Goal: Information Seeking & Learning: Check status

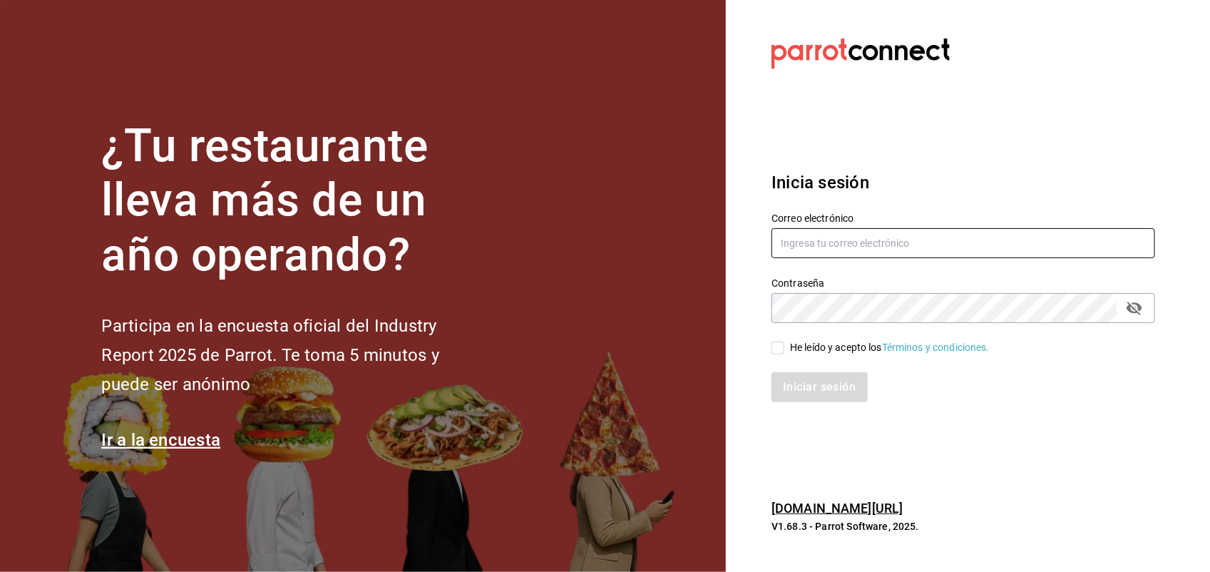
type input "[PERSON_NAME][EMAIL_ADDRESS][PERSON_NAME][DOMAIN_NAME]"
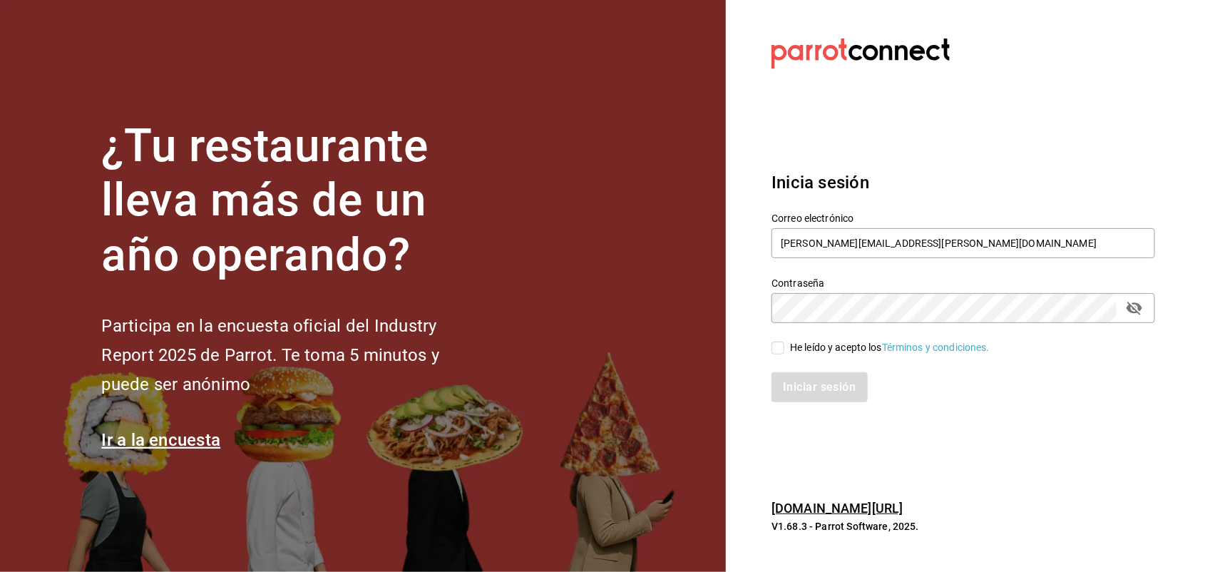
click at [774, 348] on input "He leído y acepto los Términos y condiciones." at bounding box center [777, 347] width 13 height 13
checkbox input "true"
click at [792, 381] on button "Iniciar sesión" at bounding box center [819, 387] width 97 height 30
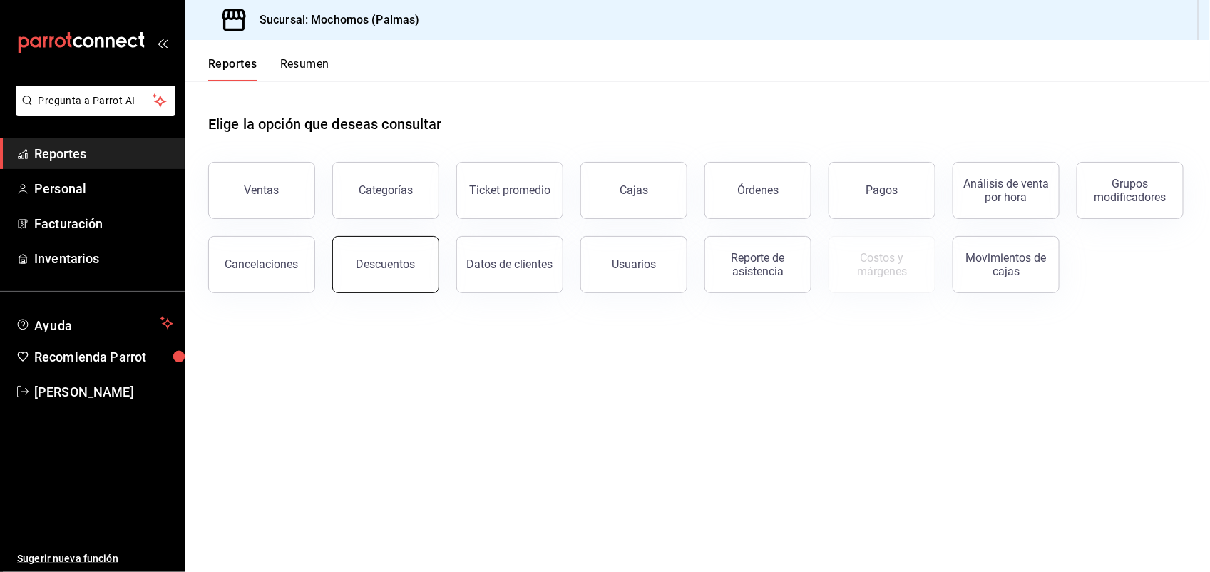
click at [382, 272] on button "Descuentos" at bounding box center [385, 264] width 107 height 57
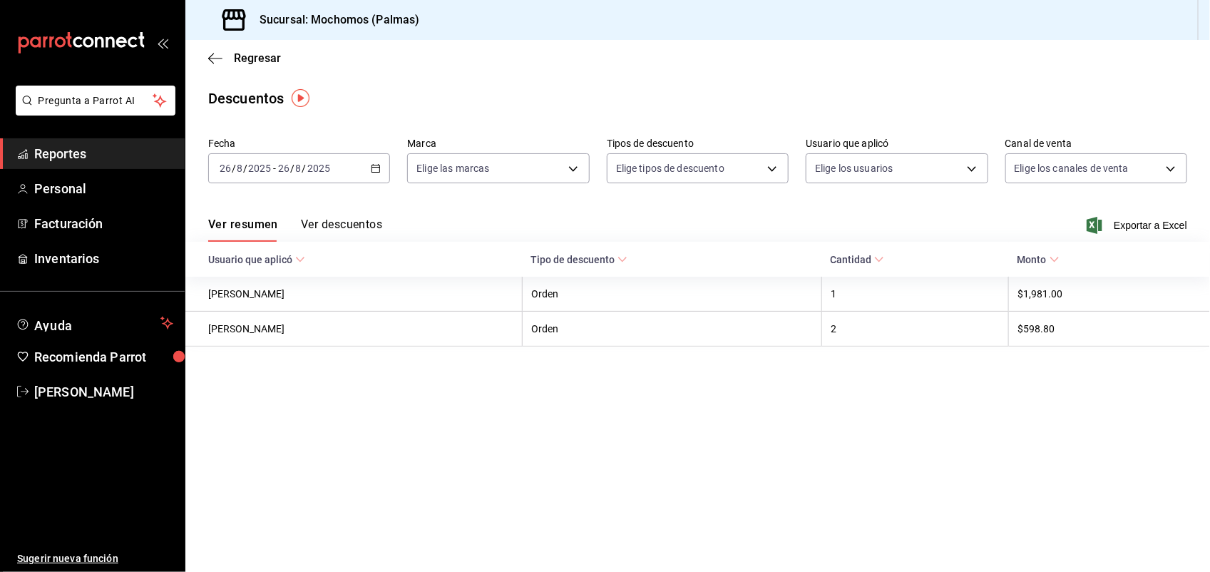
click at [1059, 262] on icon at bounding box center [1054, 259] width 10 height 10
click at [268, 58] on span "Regresar" at bounding box center [257, 58] width 47 height 14
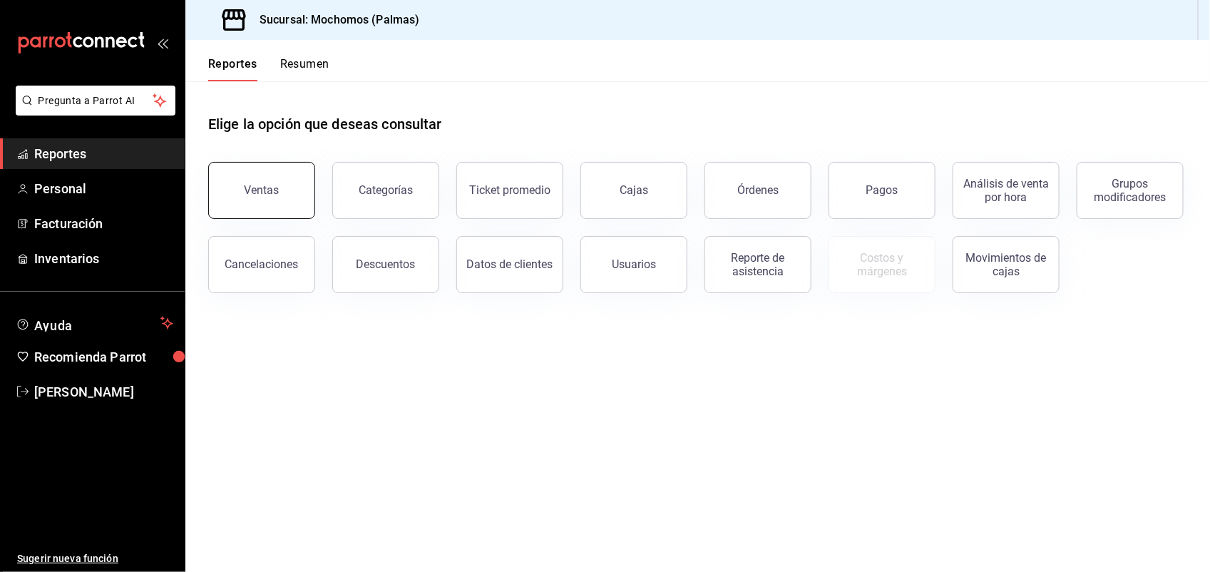
click at [247, 200] on button "Ventas" at bounding box center [261, 190] width 107 height 57
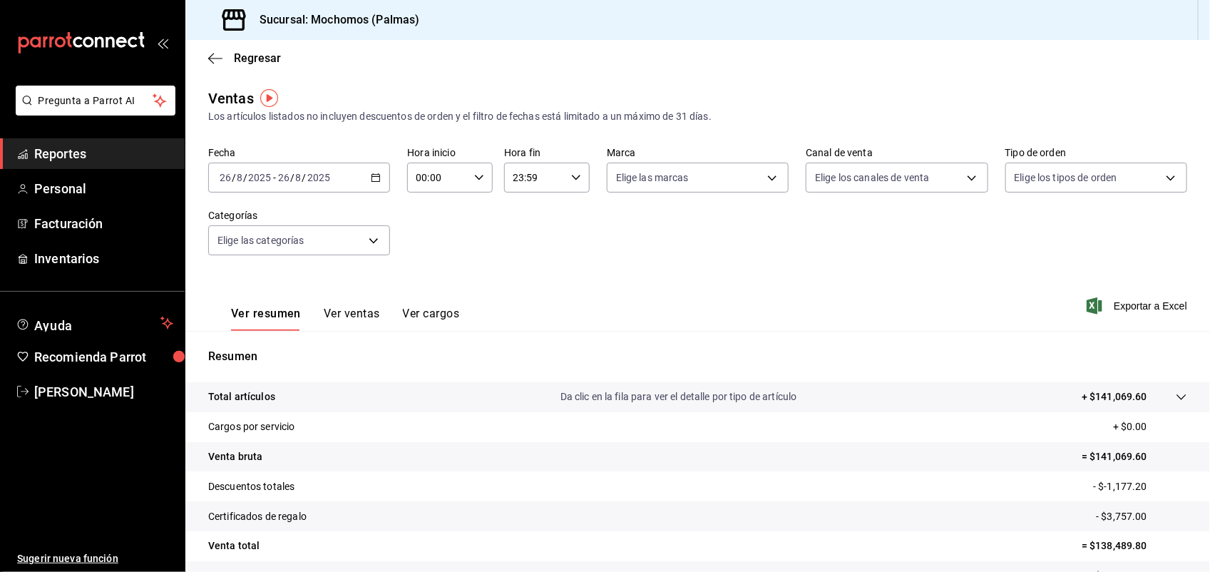
click at [366, 314] on button "Ver ventas" at bounding box center [352, 318] width 56 height 24
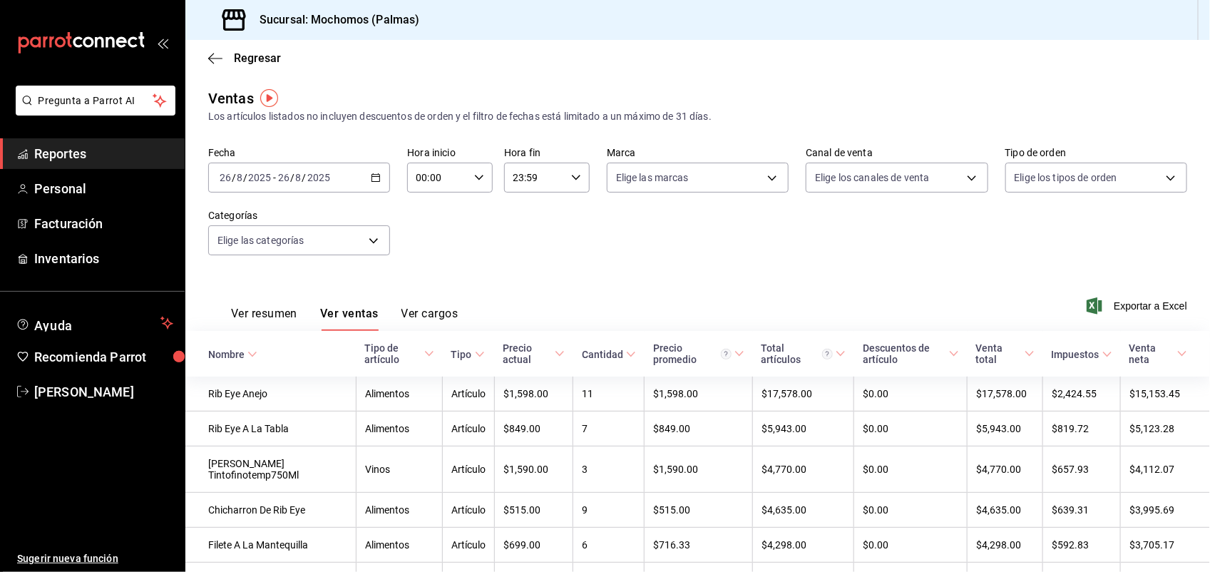
click at [424, 355] on icon at bounding box center [429, 354] width 10 height 10
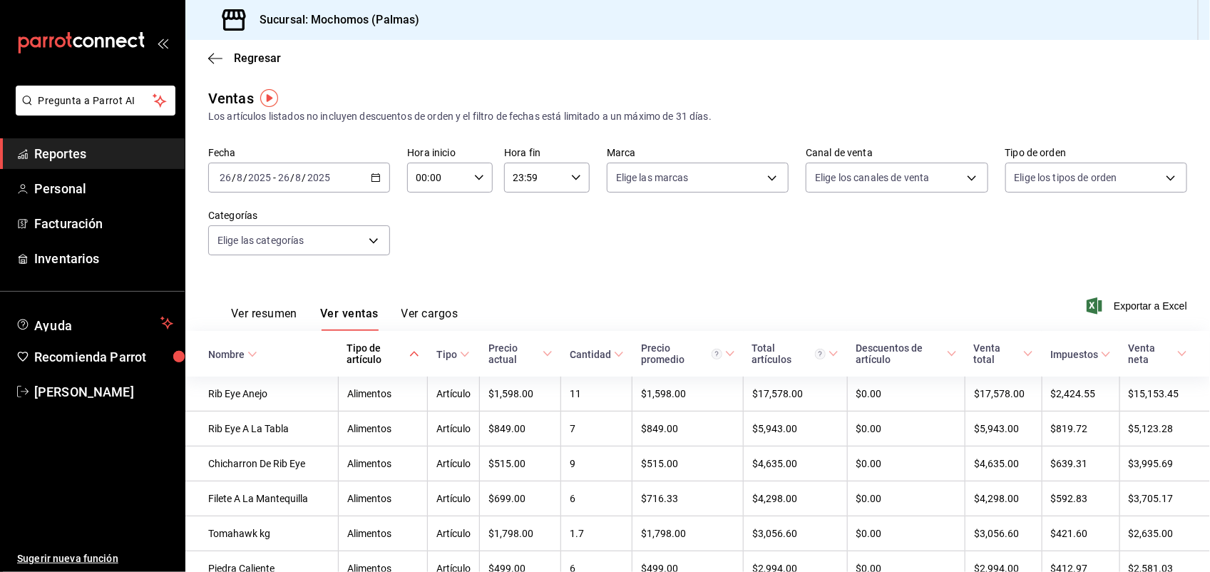
click at [410, 353] on \(Stroke\) at bounding box center [414, 353] width 9 height 5
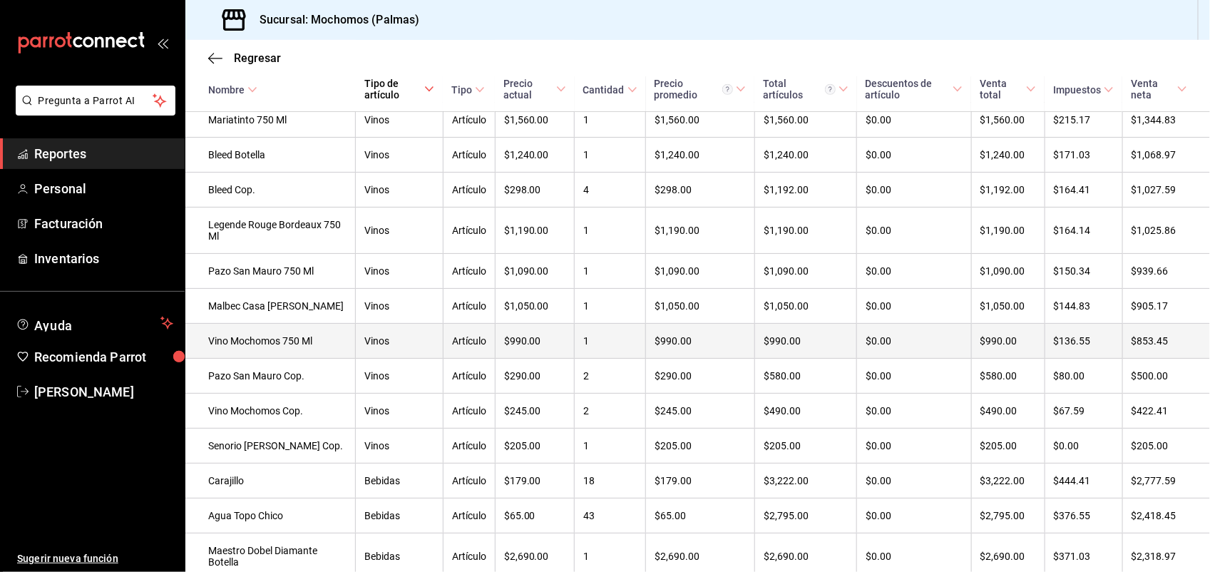
scroll to position [392, 0]
